Goal: Information Seeking & Learning: Learn about a topic

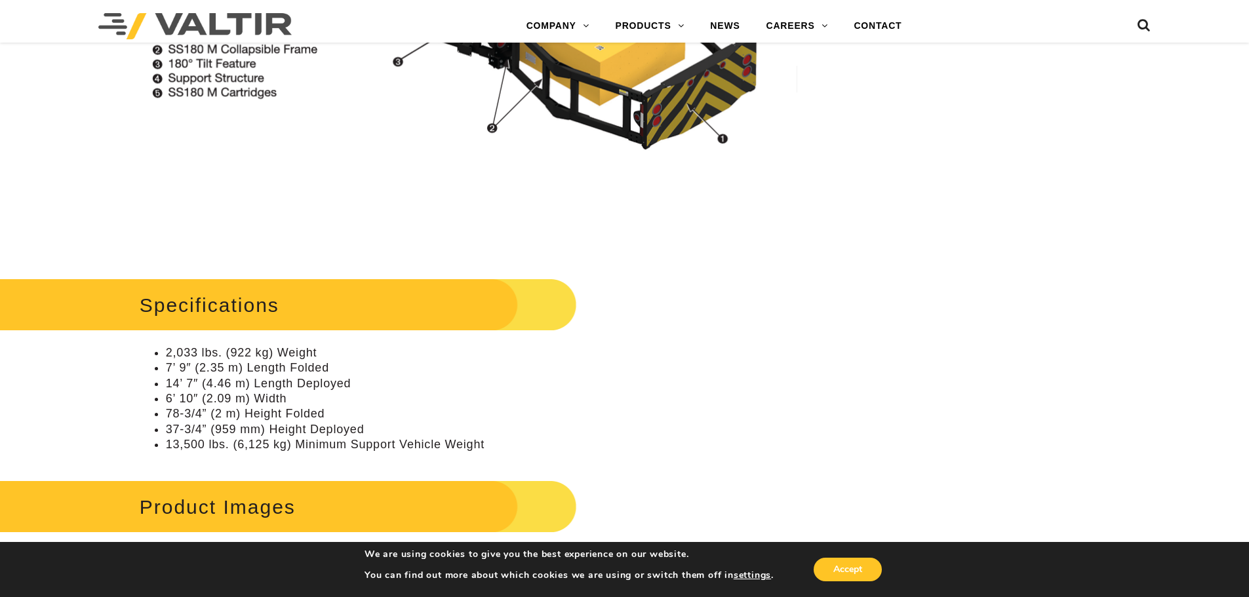
scroll to position [1442, 0]
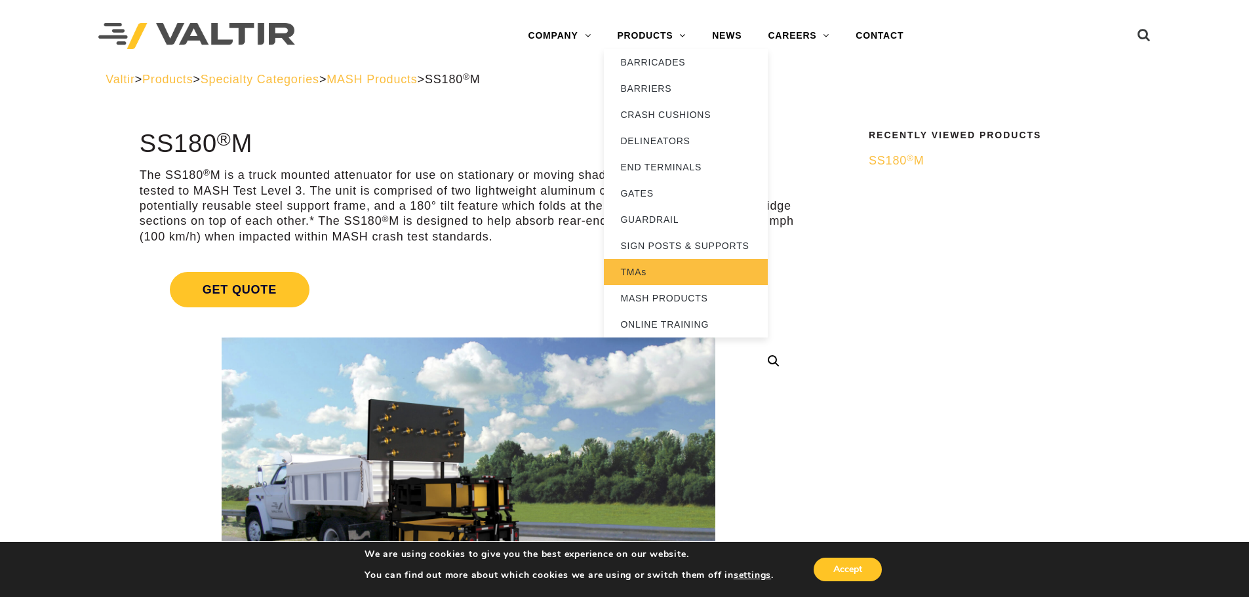
click at [631, 276] on link "TMAs" at bounding box center [686, 272] width 164 height 26
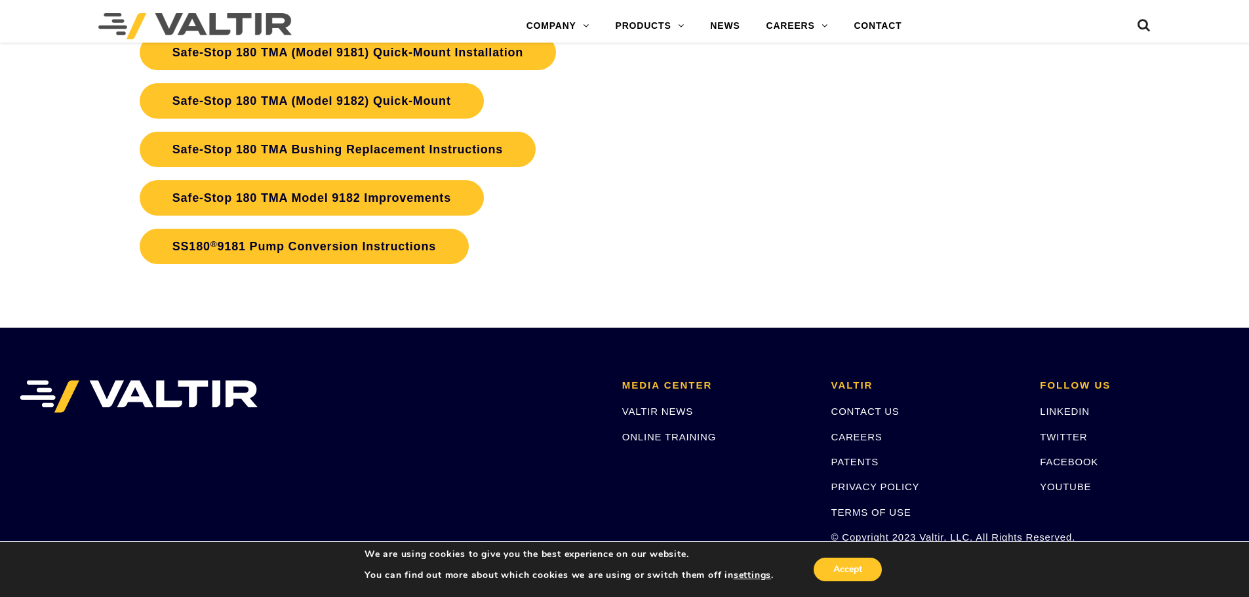
scroll to position [3070, 0]
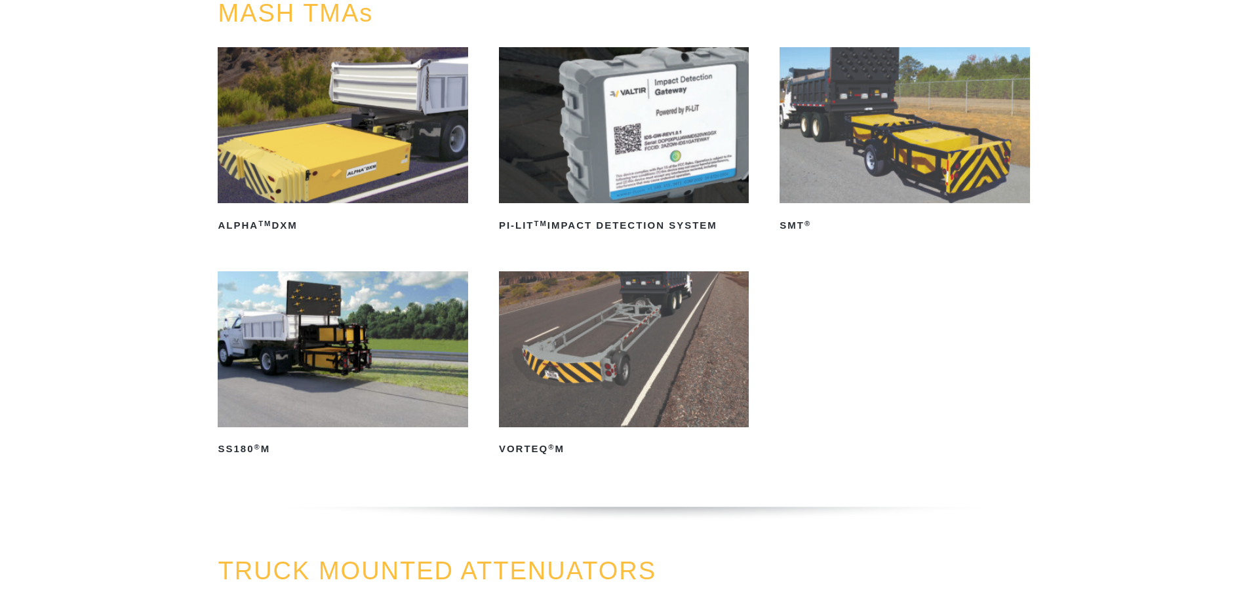
scroll to position [262, 0]
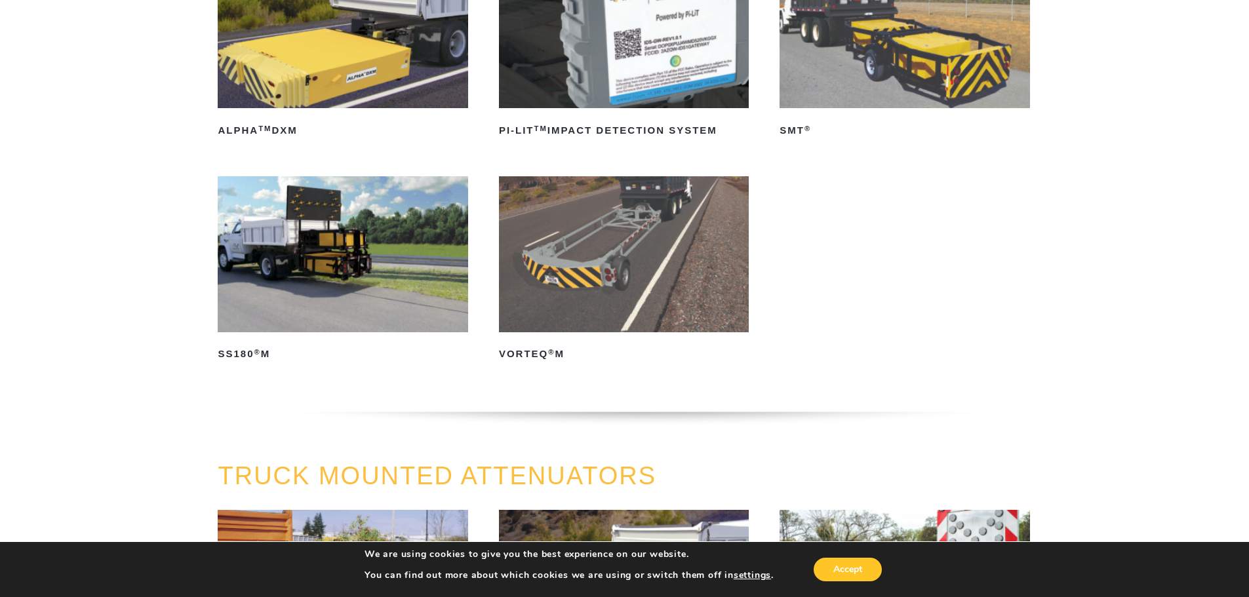
click at [324, 262] on img at bounding box center [343, 254] width 250 height 156
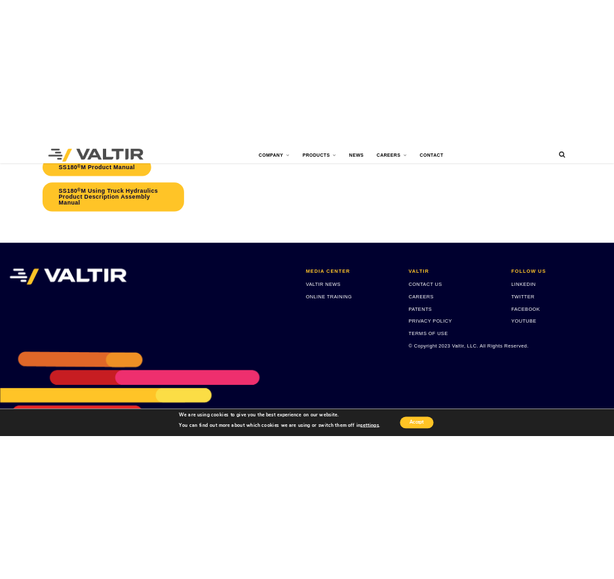
scroll to position [3506, 0]
